Goal: Communication & Community: Participate in discussion

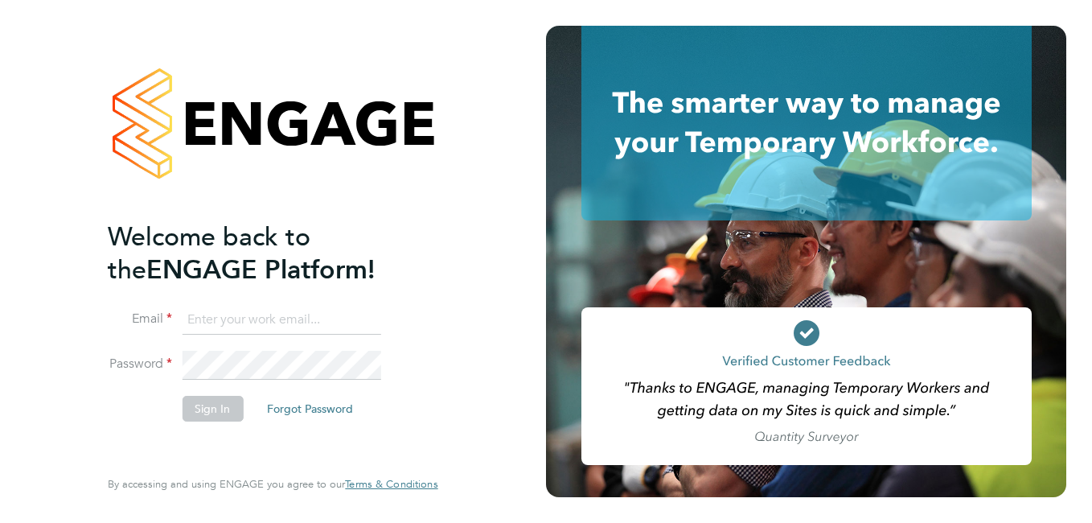
type input "[EMAIL_ADDRESS][DOMAIN_NAME]"
click at [219, 413] on button "Sign In" at bounding box center [212, 409] width 61 height 26
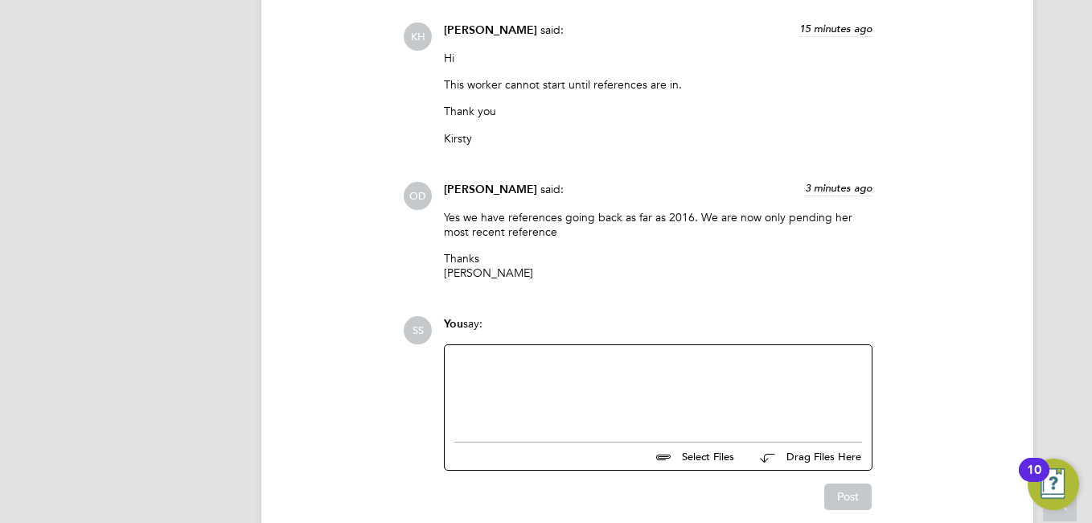
scroll to position [2952, 0]
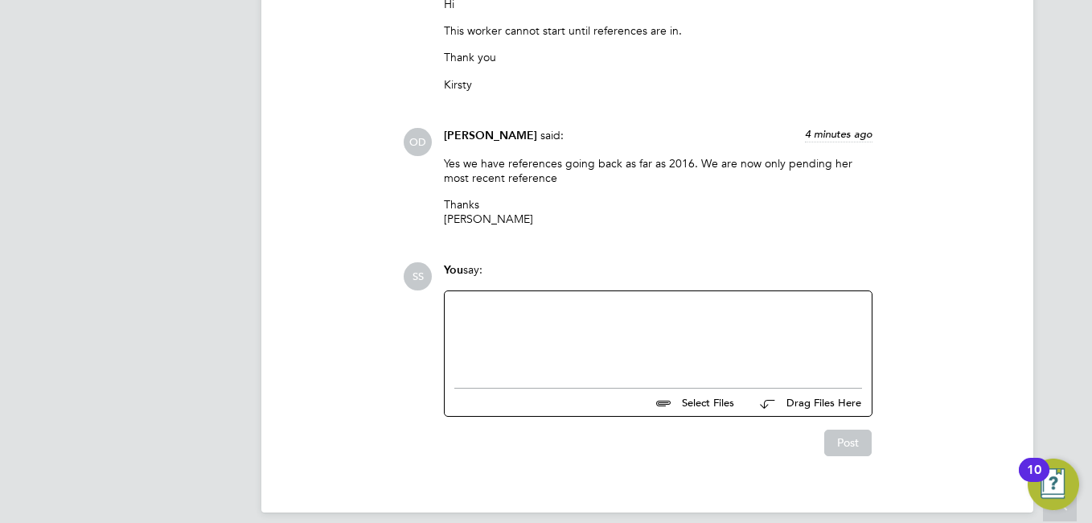
click at [494, 319] on div at bounding box center [658, 335] width 408 height 69
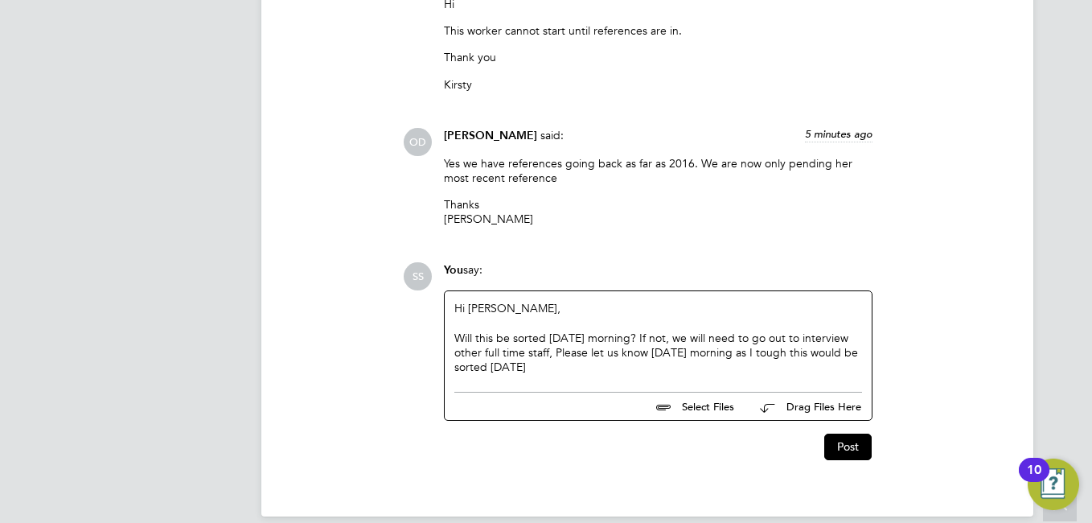
click at [772, 339] on div "Will this be sorted tomorrow morning? If not, we will need to go out to intervi…" at bounding box center [658, 353] width 408 height 44
click at [855, 433] on button "Post" at bounding box center [847, 446] width 47 height 26
